Goal: Go to known website: Access a specific website the user already knows

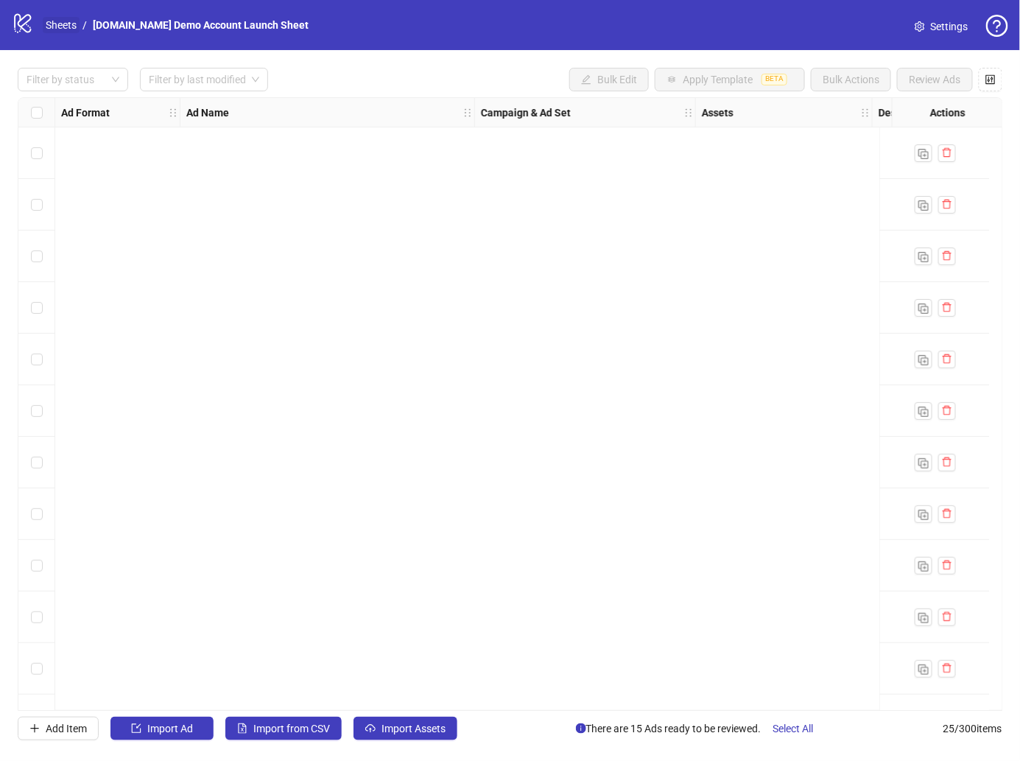
scroll to position [708, 363]
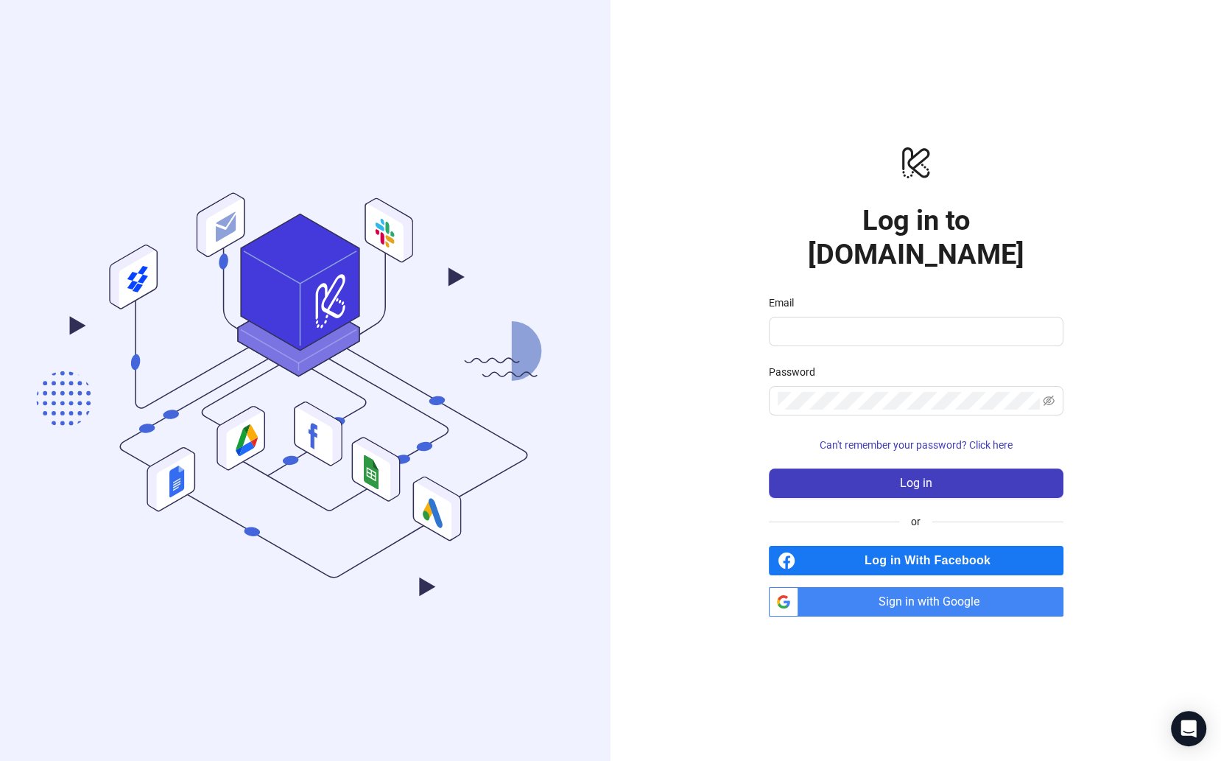
click at [650, 418] on div "logo/logo-mobile Log in to [DOMAIN_NAME] Email Password Can't remember your pas…" at bounding box center [916, 380] width 611 height 761
